Goal: Task Accomplishment & Management: Use online tool/utility

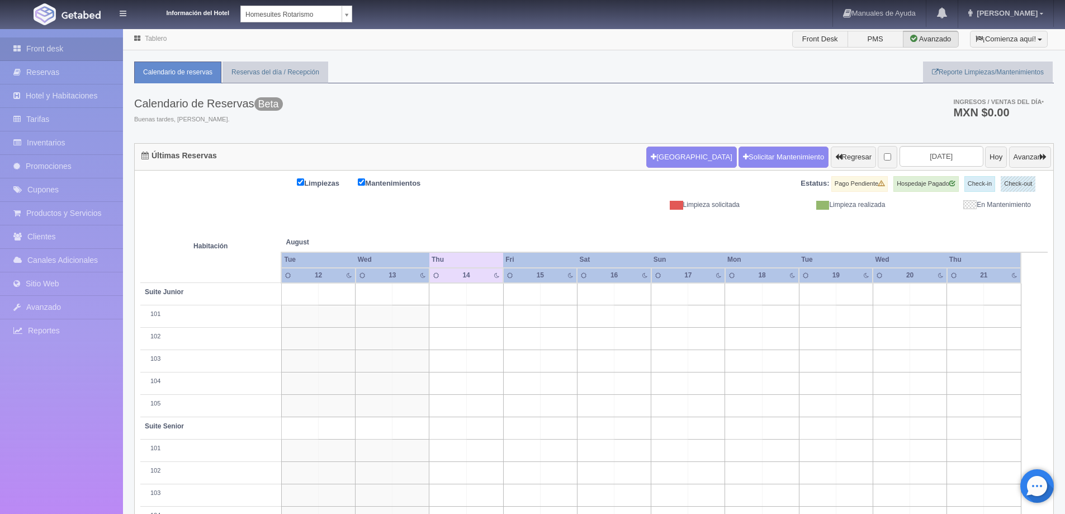
click at [347, 28] on body "Información del Hotel Homesuites Rotarismo Homesuites Rotarismo Homesuites [GEO…" at bounding box center [532, 356] width 1065 height 657
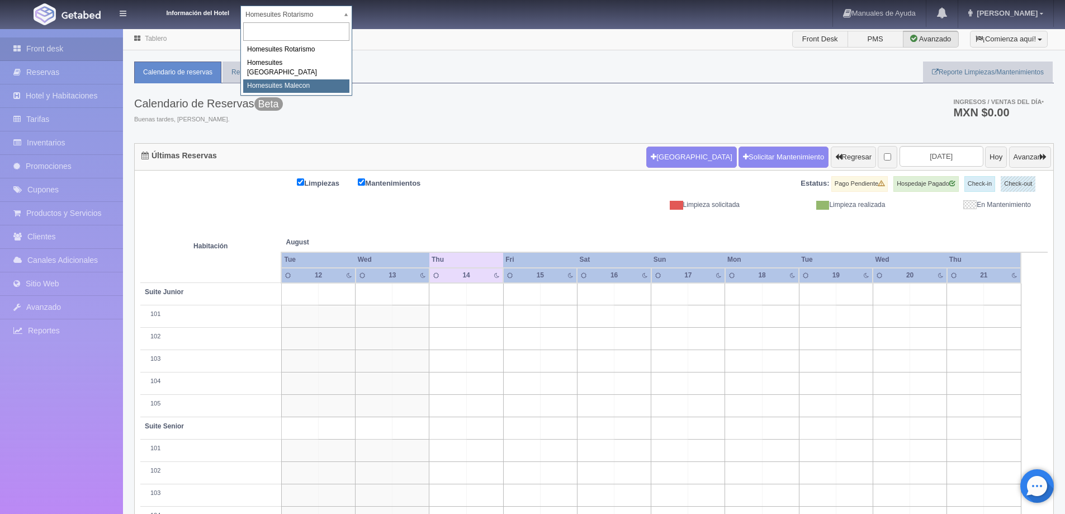
select select "594"
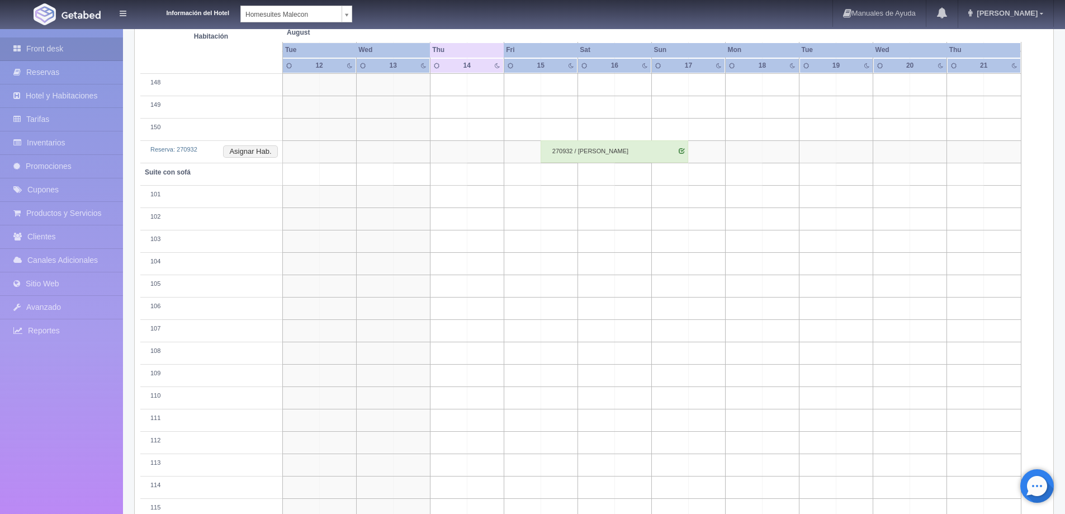
scroll to position [1181, 0]
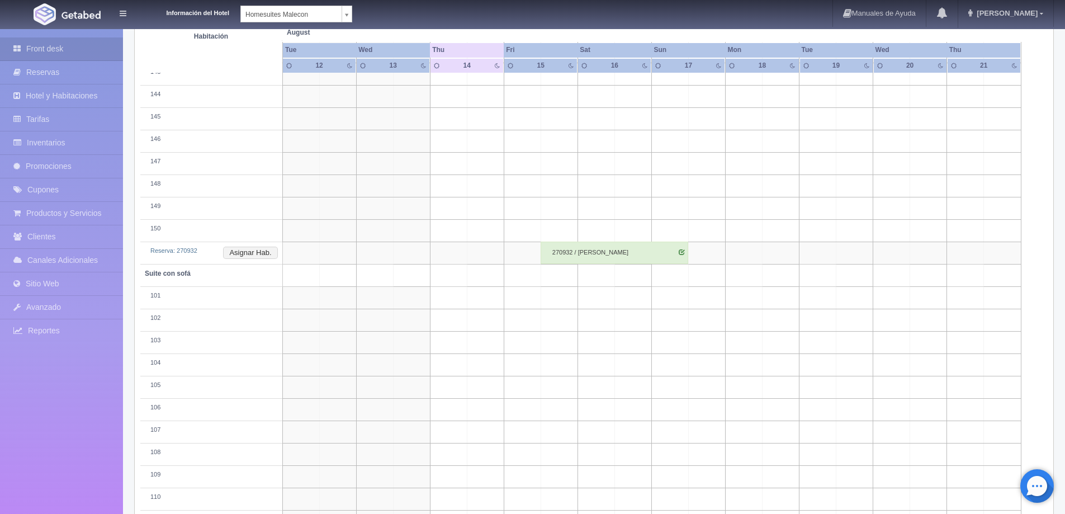
click at [617, 252] on div "270932 / javier pamplona galvis" at bounding box center [615, 253] width 148 height 22
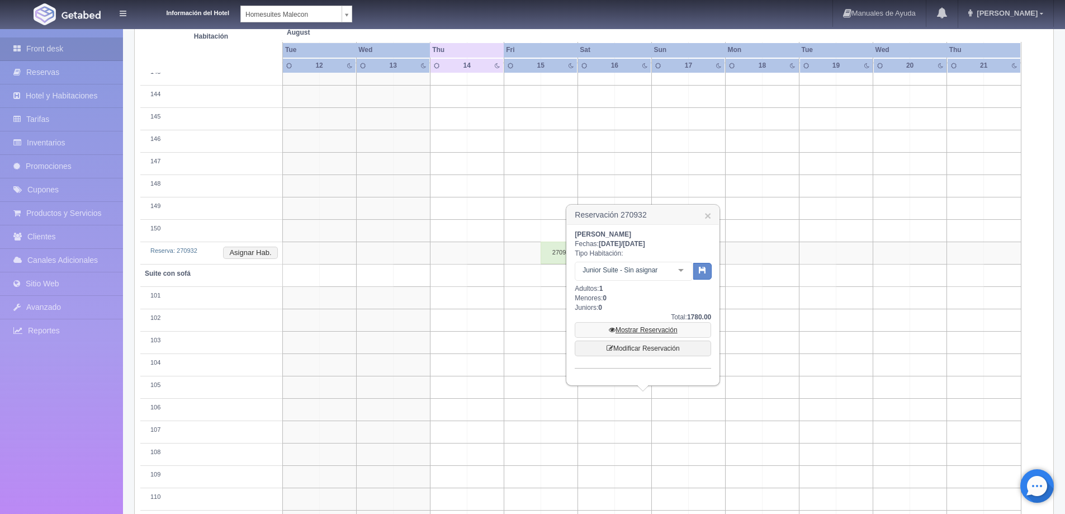
click at [632, 327] on link "Mostrar Reservación" at bounding box center [643, 330] width 136 height 16
